Goal: Find specific page/section

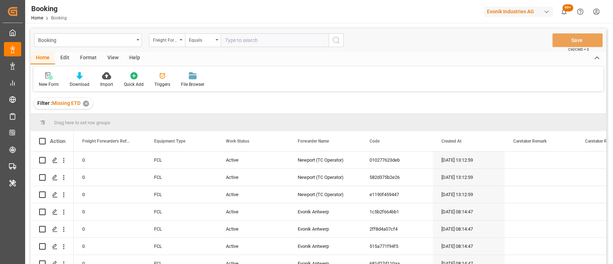
click at [498, 14] on div "Evonik Industries AG" at bounding box center [518, 11] width 69 height 10
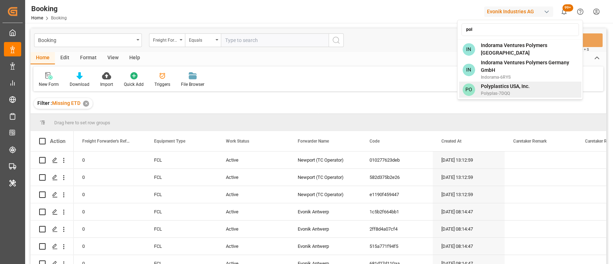
type input "pol"
click at [499, 91] on span "Polyplas-7DQQ" at bounding box center [504, 93] width 49 height 6
